Goal: Task Accomplishment & Management: Manage account settings

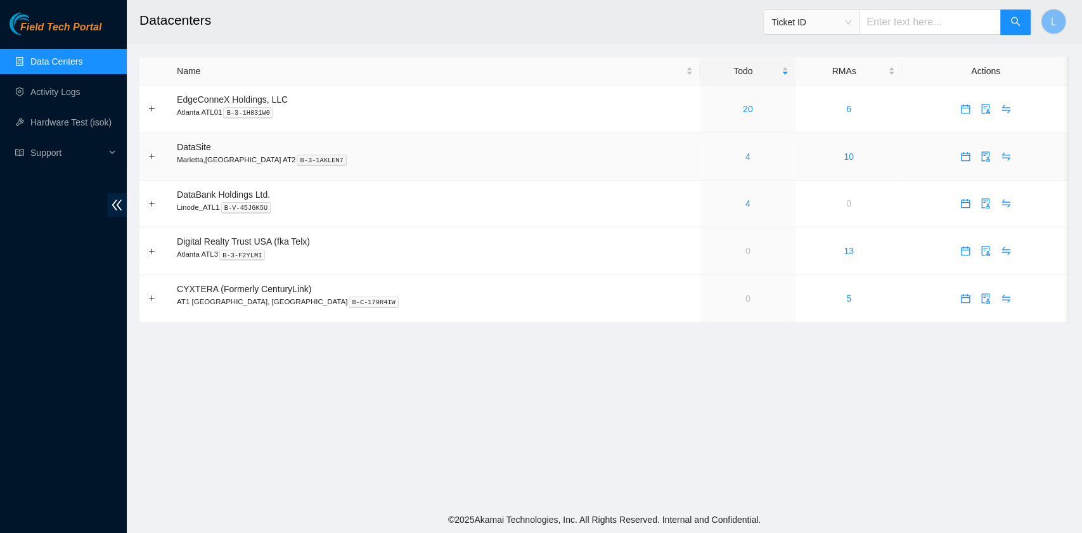
click at [707, 151] on div "4" at bounding box center [748, 157] width 82 height 14
click at [707, 155] on div "4" at bounding box center [748, 157] width 82 height 14
